Goal: Task Accomplishment & Management: Manage account settings

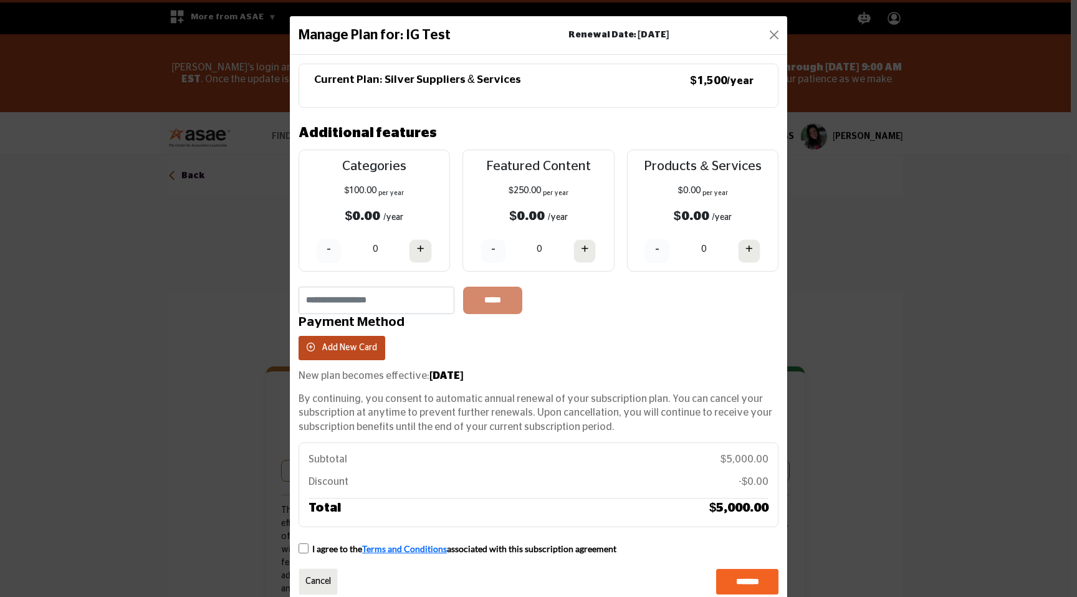
scroll to position [350, 0]
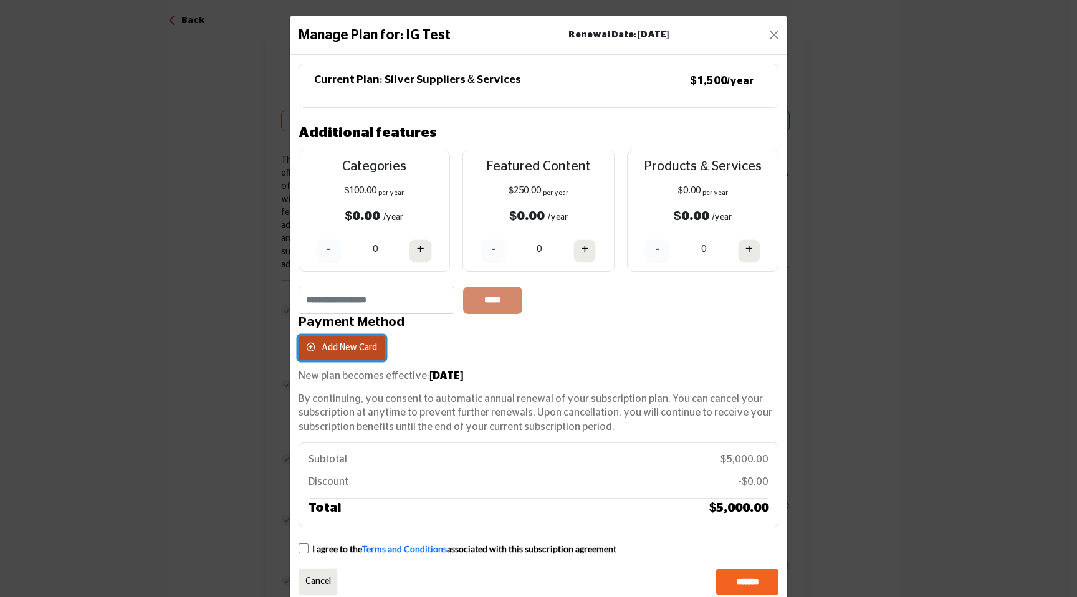
click at [363, 353] on button "Add New Card" at bounding box center [342, 348] width 87 height 24
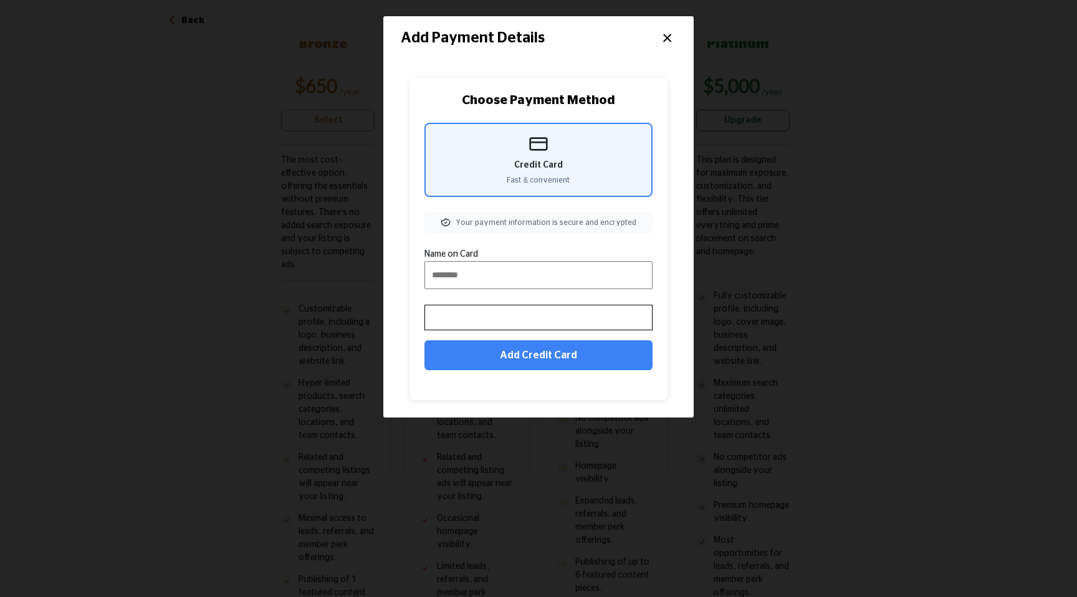
click at [669, 32] on button "×" at bounding box center [667, 37] width 18 height 24
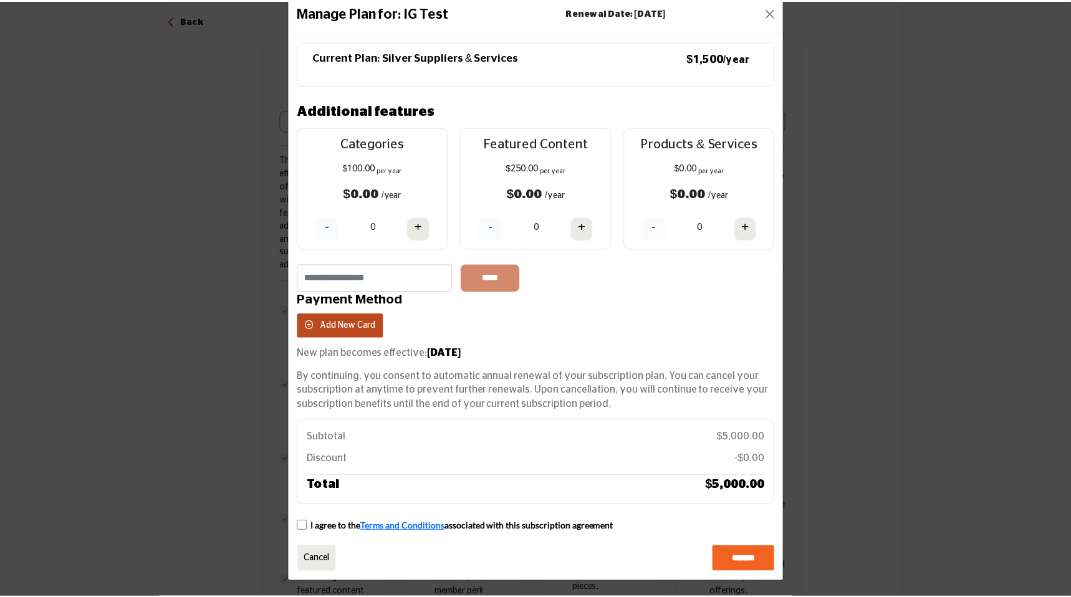
scroll to position [0, 0]
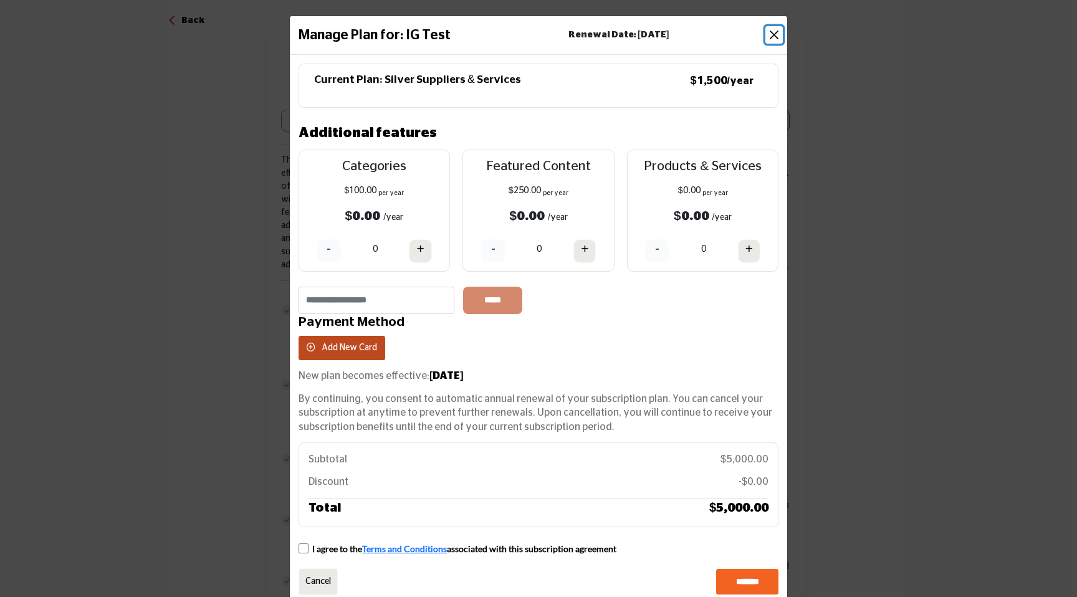
click at [770, 35] on button "Close" at bounding box center [773, 34] width 17 height 17
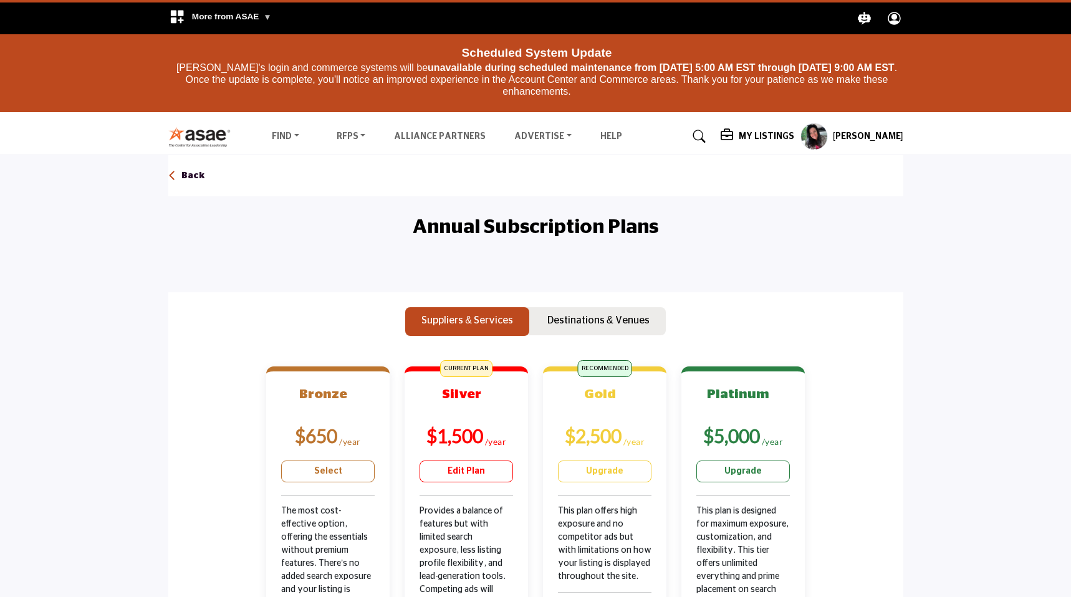
click at [823, 136] on profile-featured-9d57d186-dcdc-4fd1-8698-ebbedcf867ab "Show hide supplier dropdown" at bounding box center [813, 136] width 27 height 27
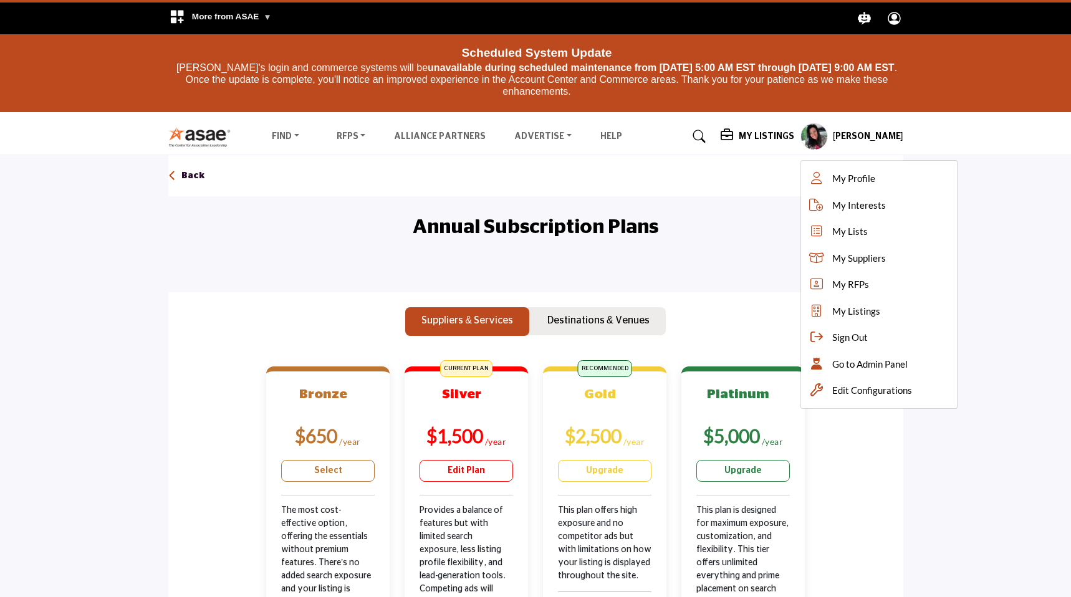
click at [788, 135] on h5 "My Listings" at bounding box center [766, 136] width 55 height 11
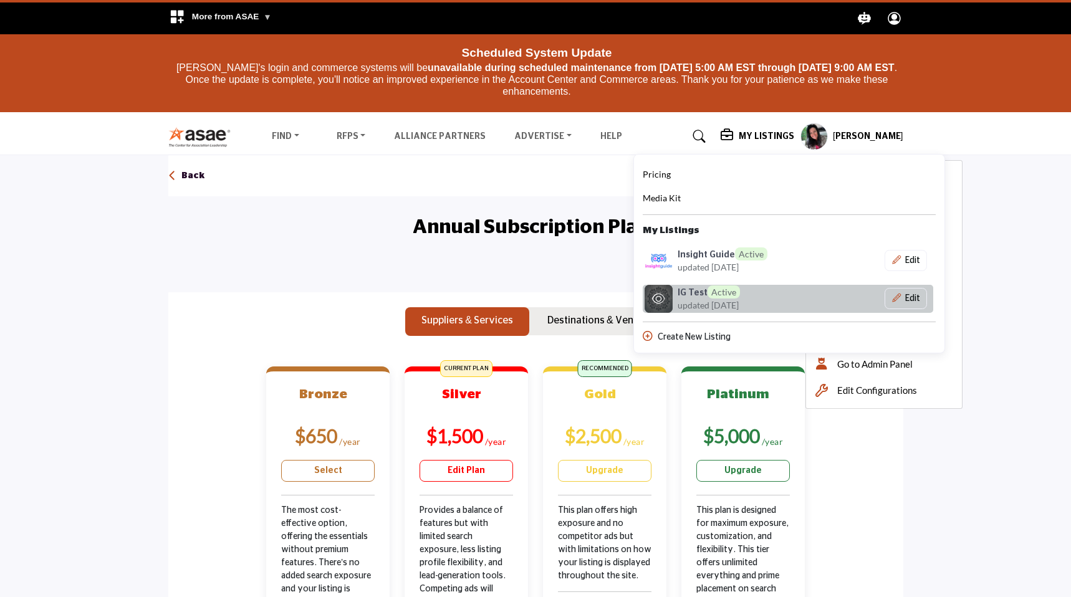
click at [729, 300] on span "updated [DATE]" at bounding box center [708, 305] width 61 height 13
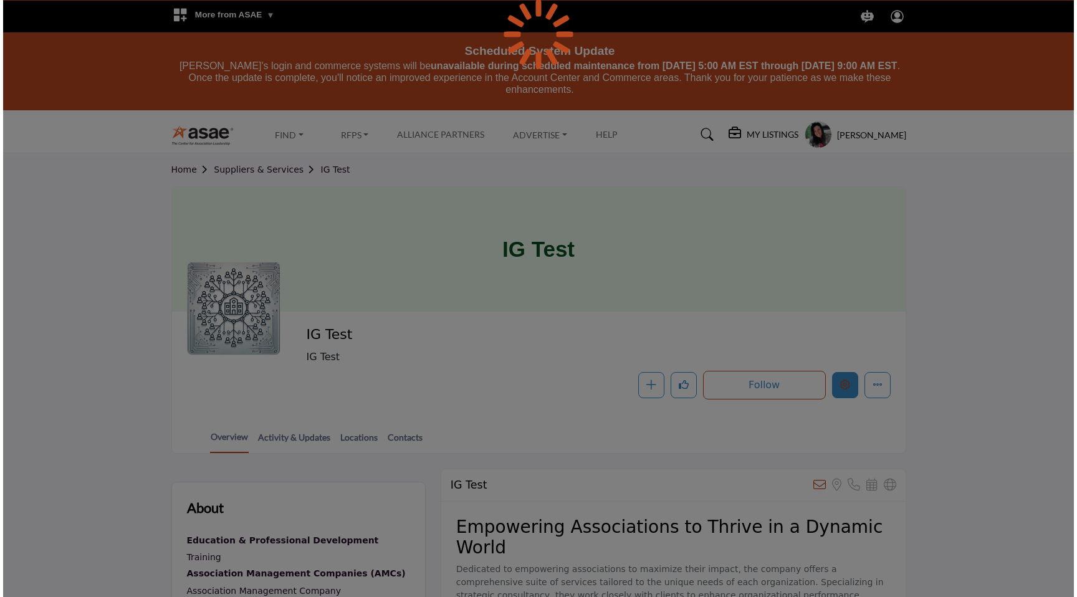
scroll to position [2, 0]
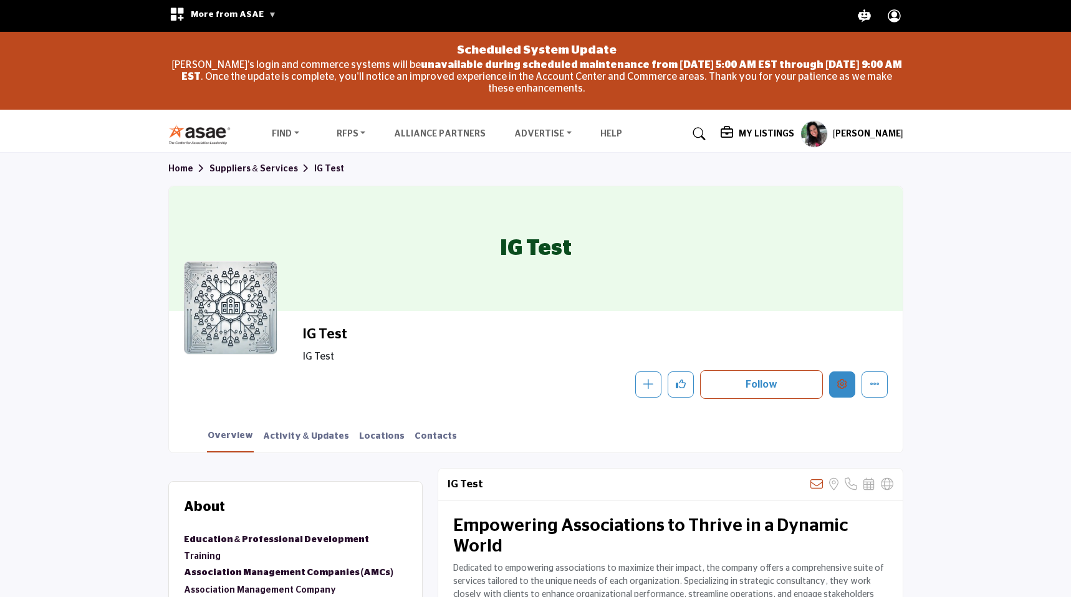
click at [844, 379] on icon "Edit company" at bounding box center [842, 384] width 10 height 10
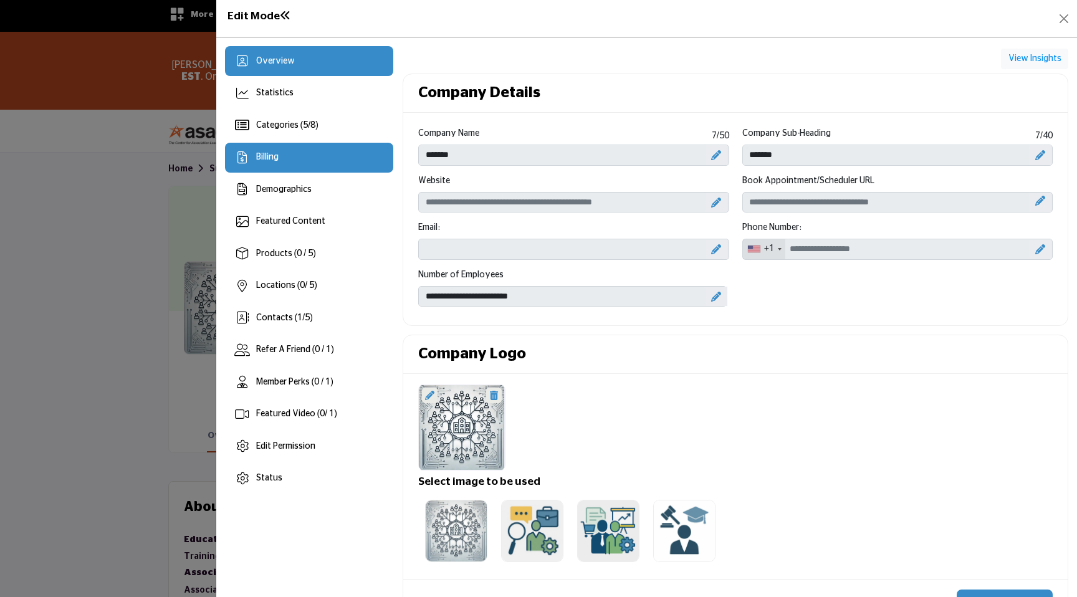
click at [344, 153] on div "Billing" at bounding box center [309, 158] width 169 height 30
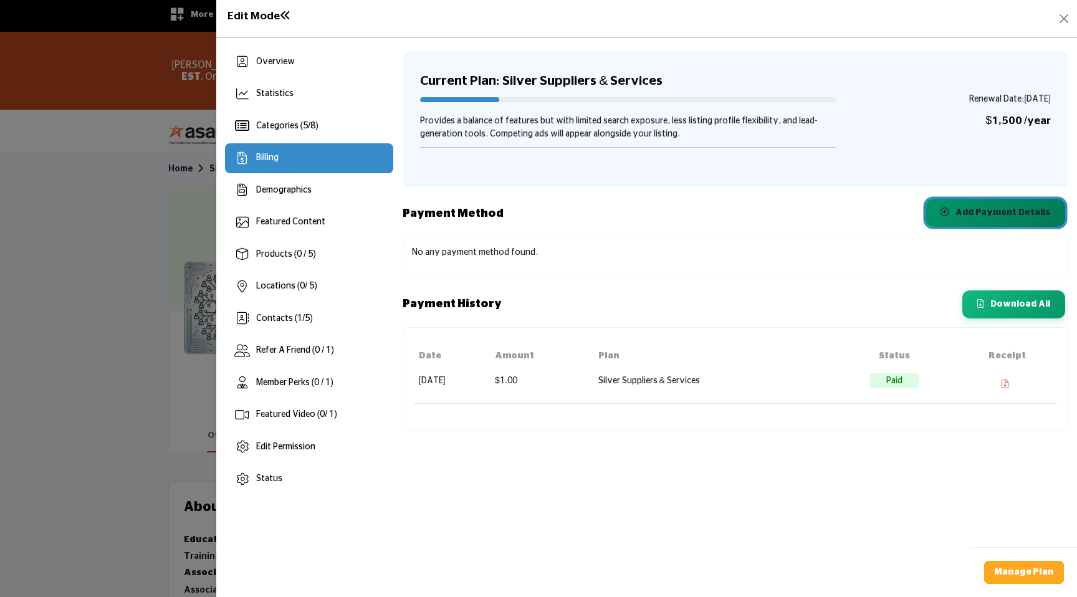
click at [1021, 206] on button "Add Payment Details" at bounding box center [996, 213] width 140 height 28
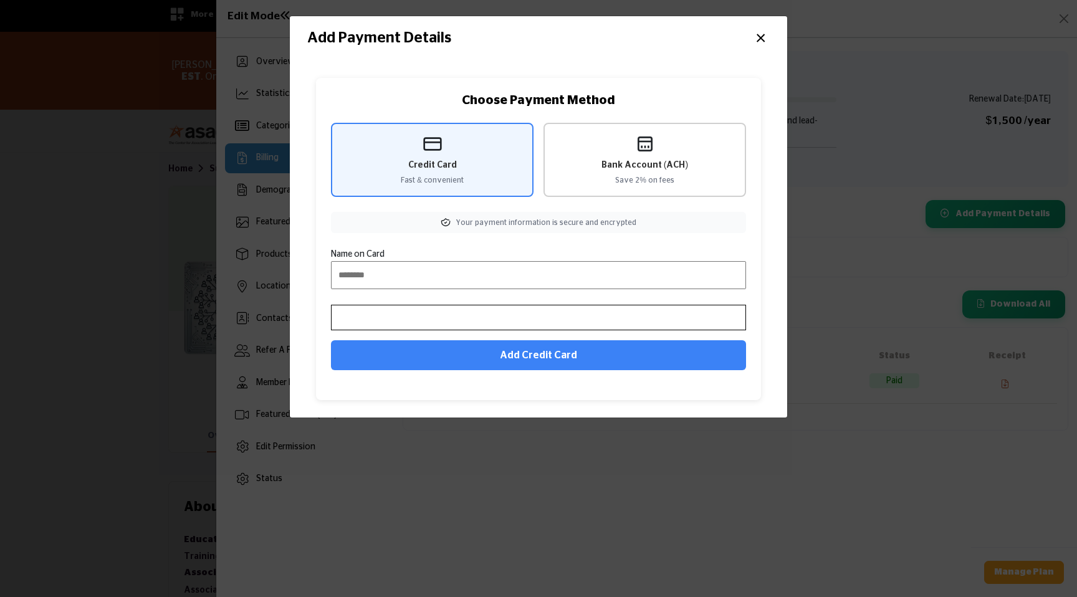
click at [668, 183] on span "Save 2% on fees" at bounding box center [644, 180] width 59 height 11
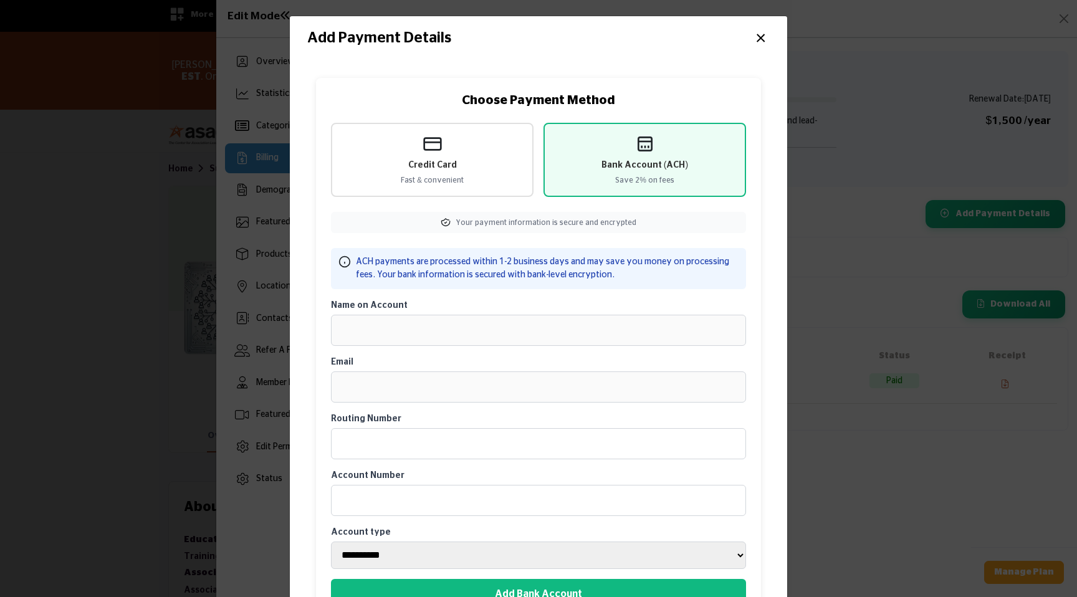
click at [758, 36] on button "×" at bounding box center [761, 37] width 18 height 24
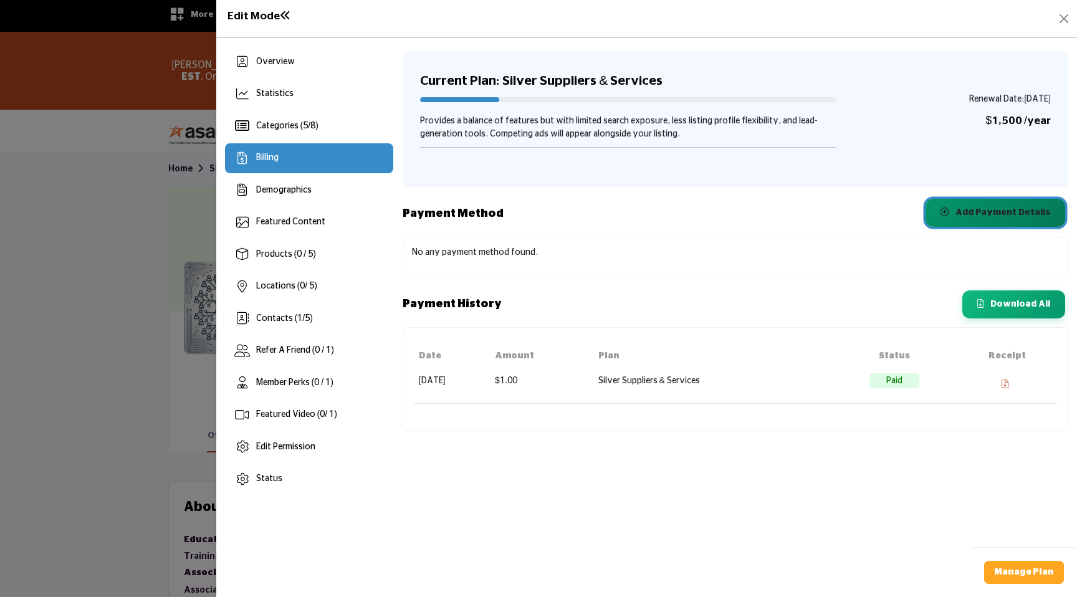
click at [979, 214] on span "Add Payment Details" at bounding box center [1003, 212] width 95 height 9
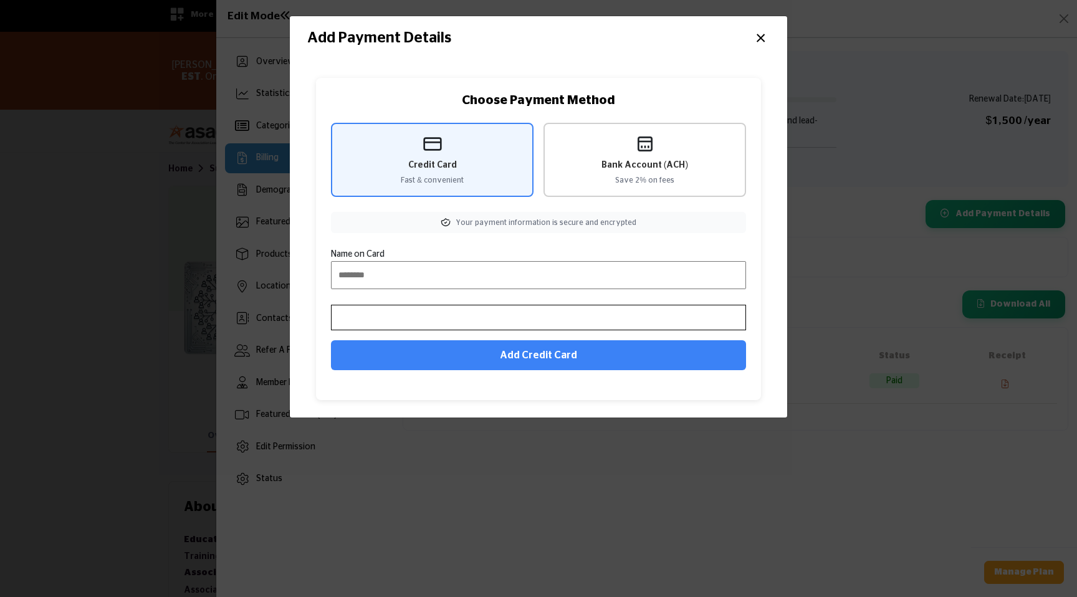
click at [654, 123] on div "Bank Account (ACH) Save 2% on fees" at bounding box center [645, 160] width 203 height 74
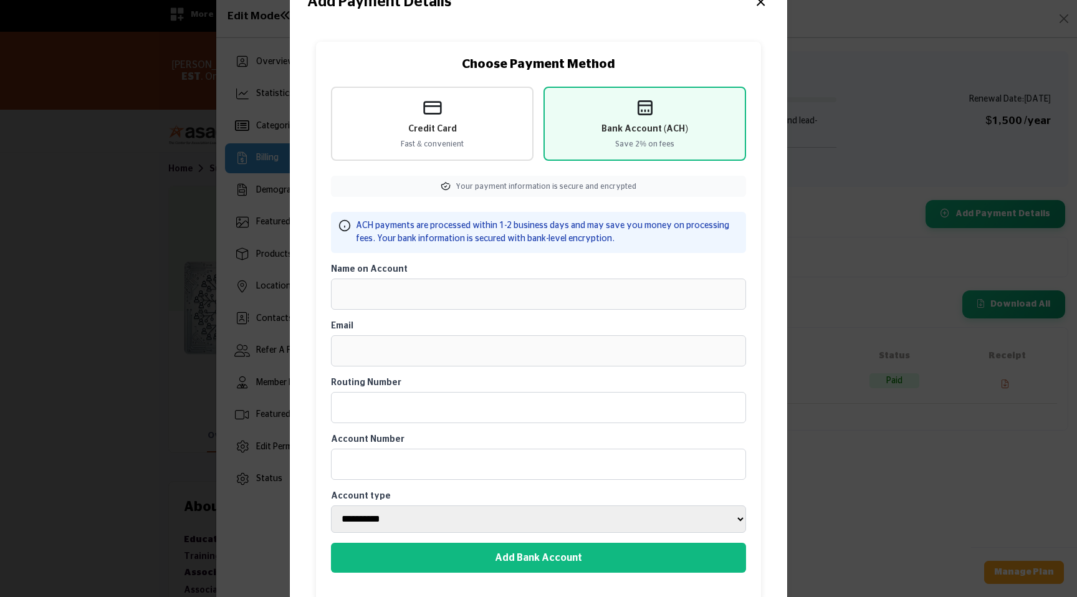
scroll to position [48, 0]
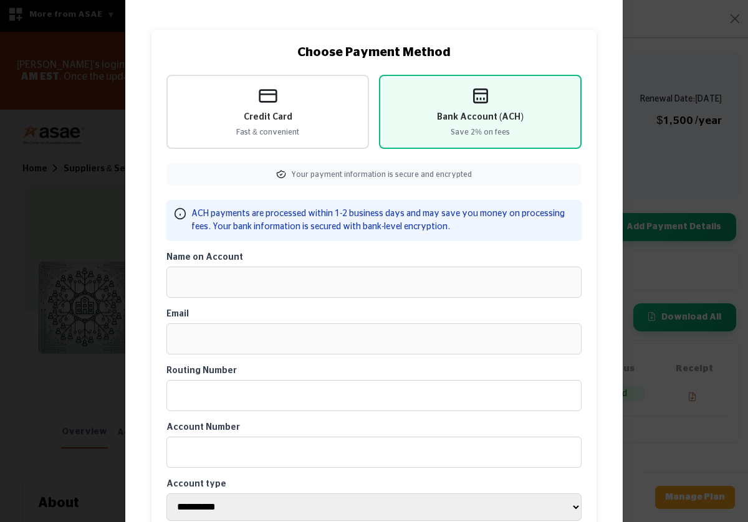
click at [617, 461] on div "Choose Payment Method Credit Card Fast & convenient Bank Account (ACH) Save 2% …" at bounding box center [373, 310] width 497 height 596
